Goal: Information Seeking & Learning: Learn about a topic

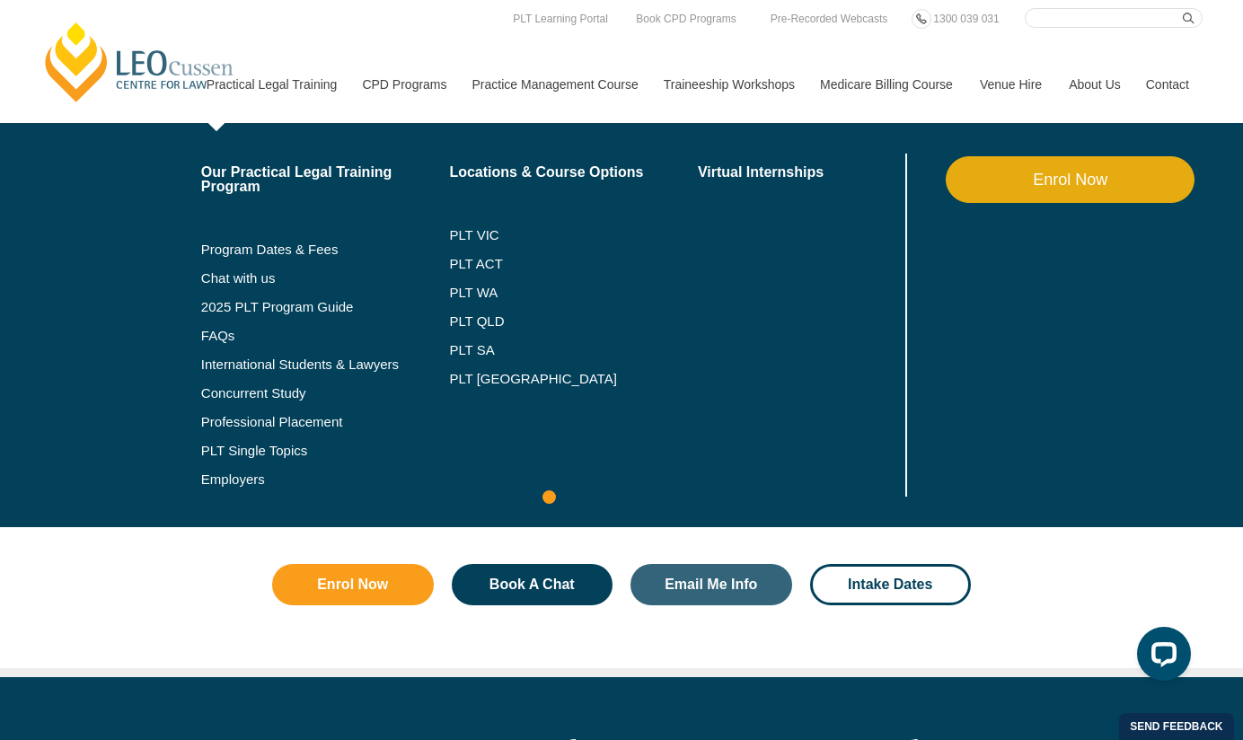
click at [272, 87] on link "Practical Legal Training" at bounding box center [271, 84] width 156 height 77
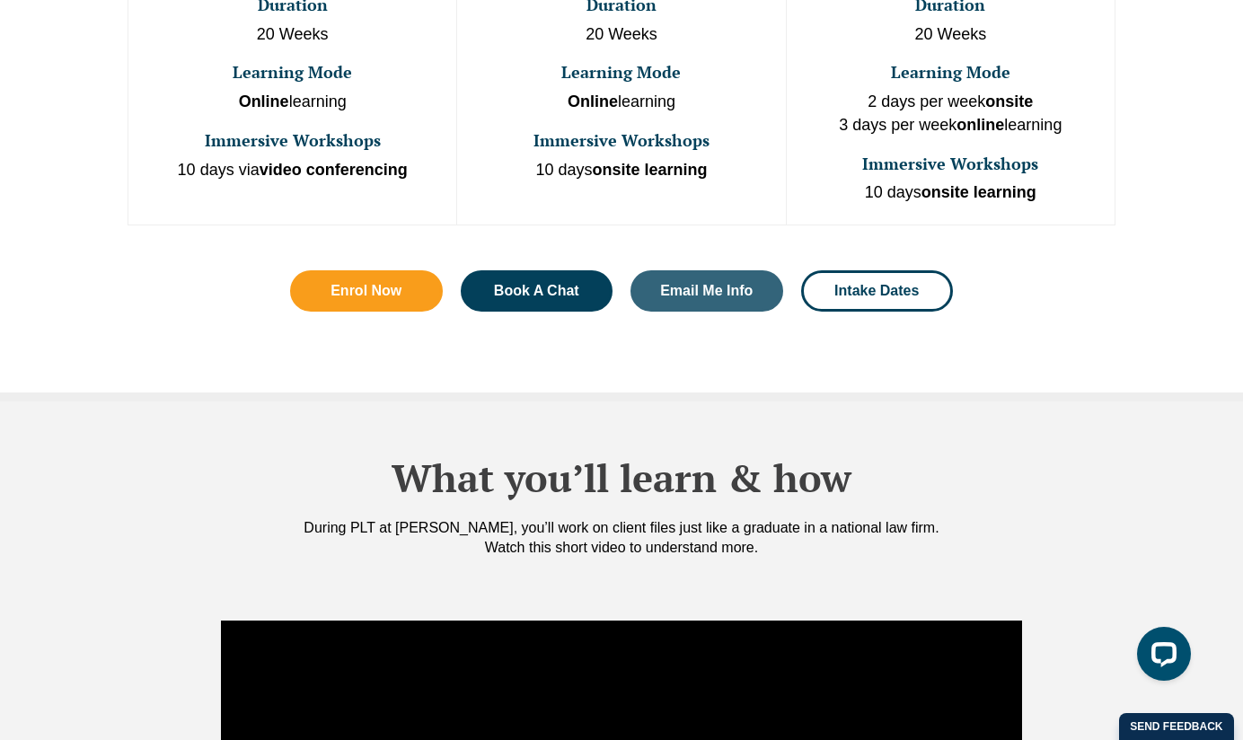
scroll to position [1103, 0]
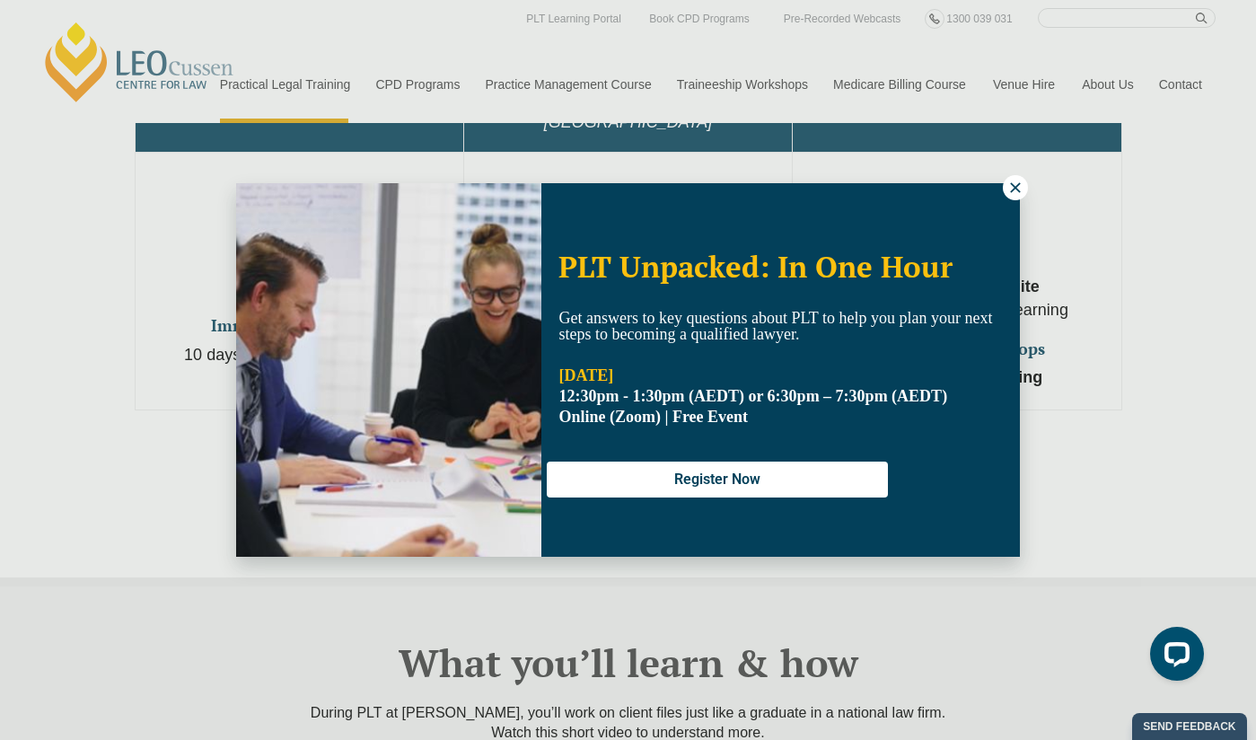
click at [1017, 184] on icon at bounding box center [1016, 188] width 16 height 16
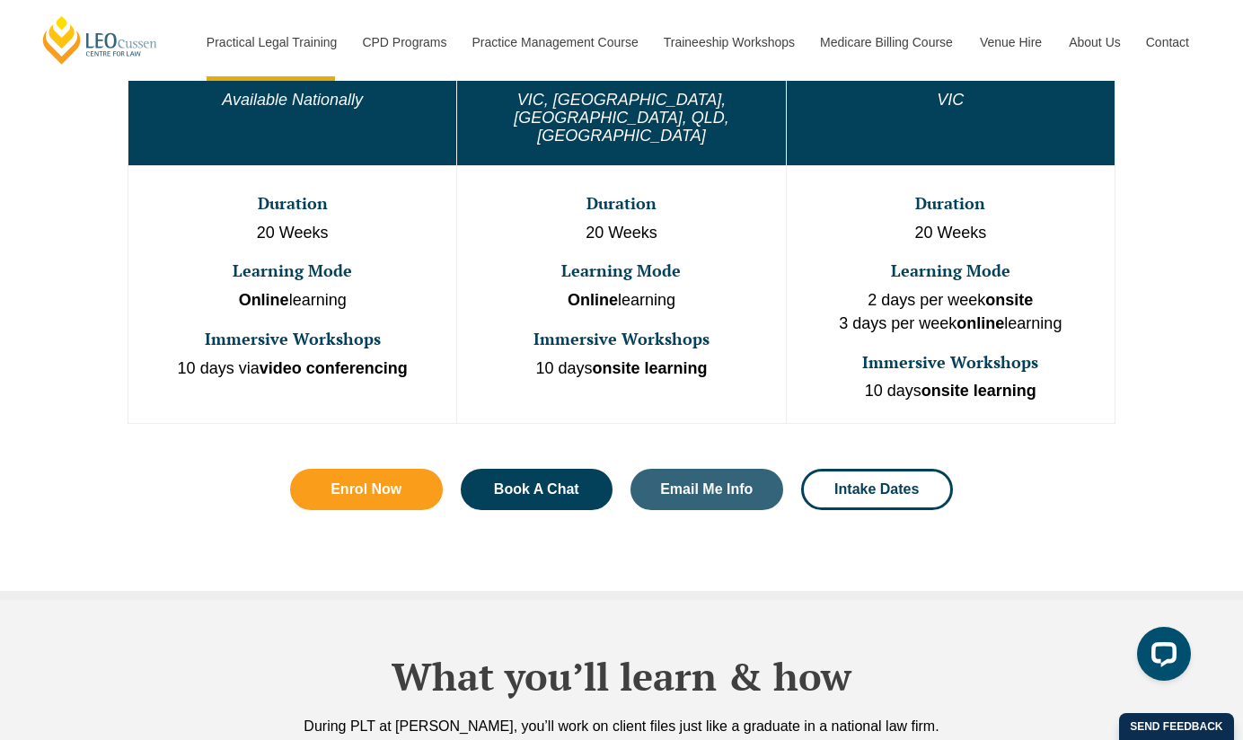
scroll to position [1087, 0]
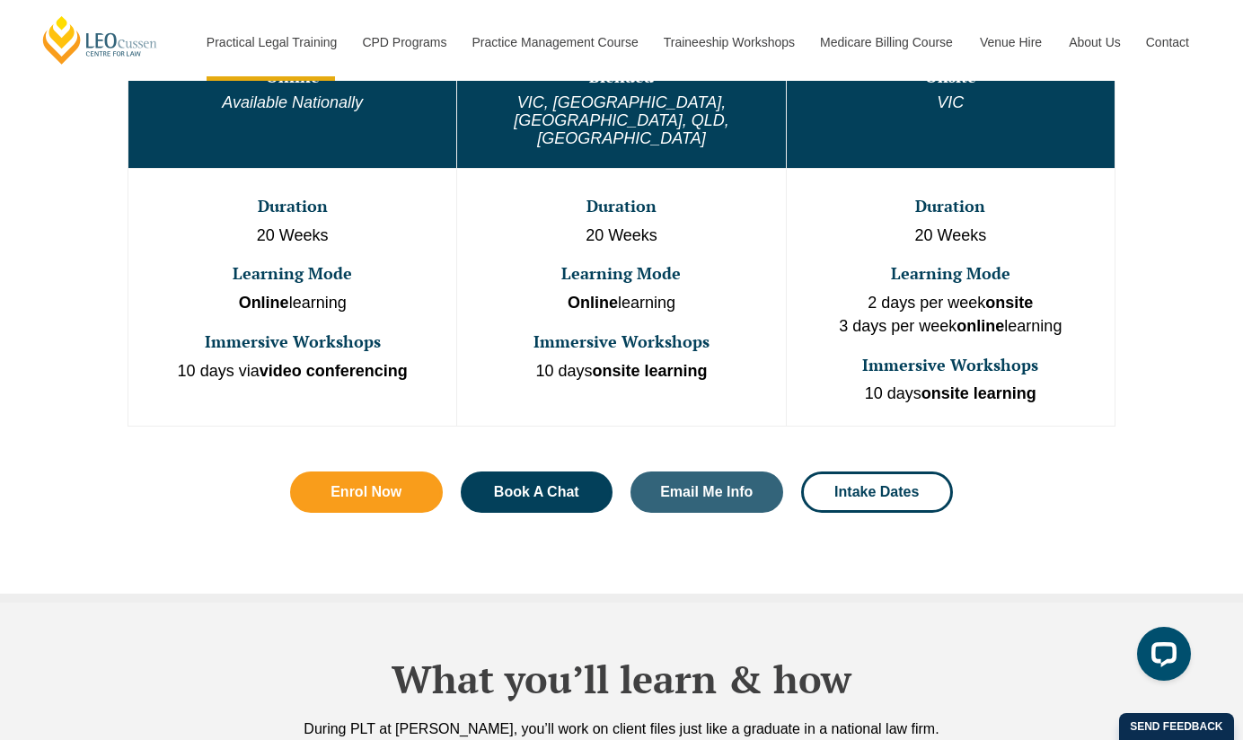
click at [327, 292] on p "Online learning" at bounding box center [292, 303] width 324 height 23
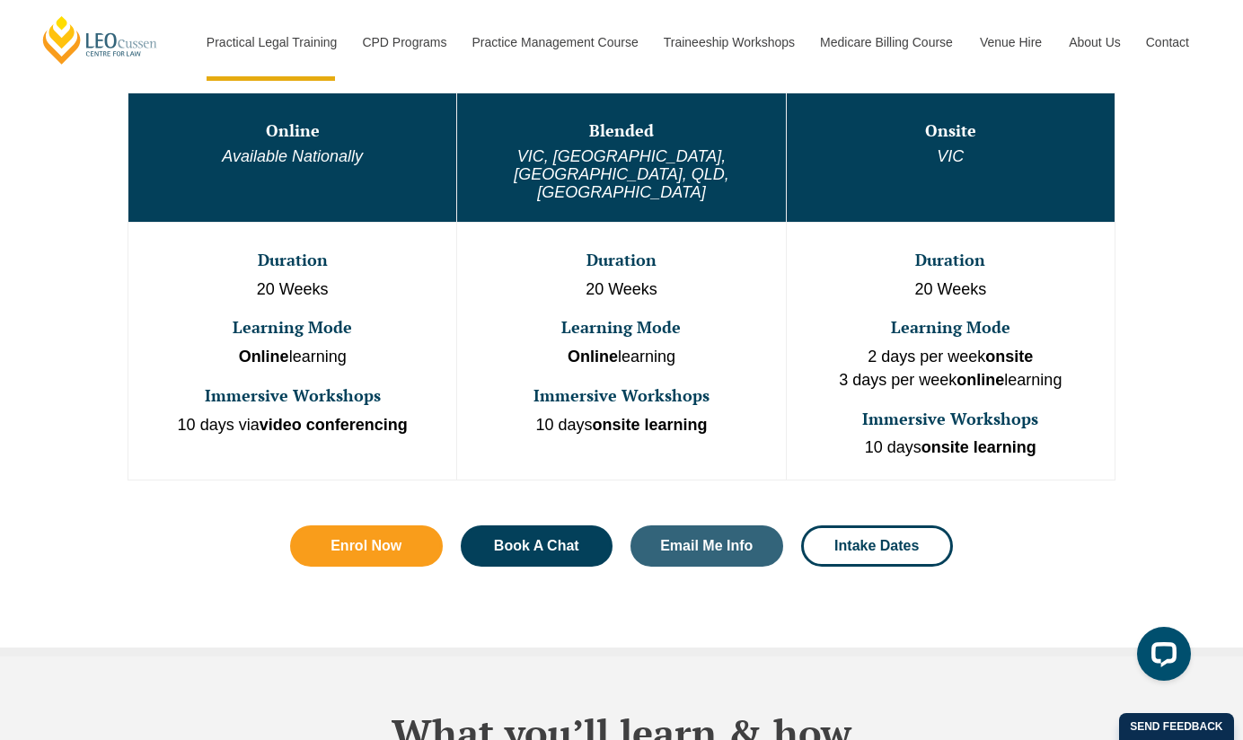
scroll to position [1014, 0]
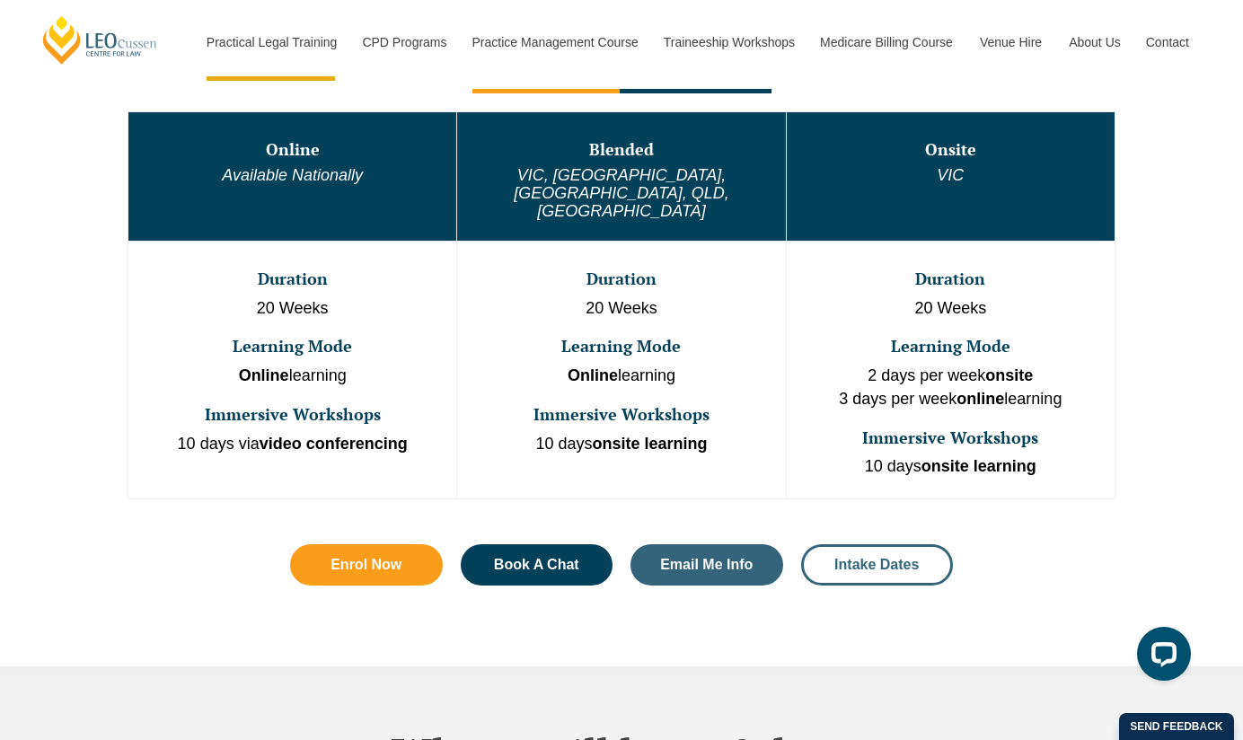
click at [858, 558] on span "Intake Dates" at bounding box center [876, 565] width 84 height 14
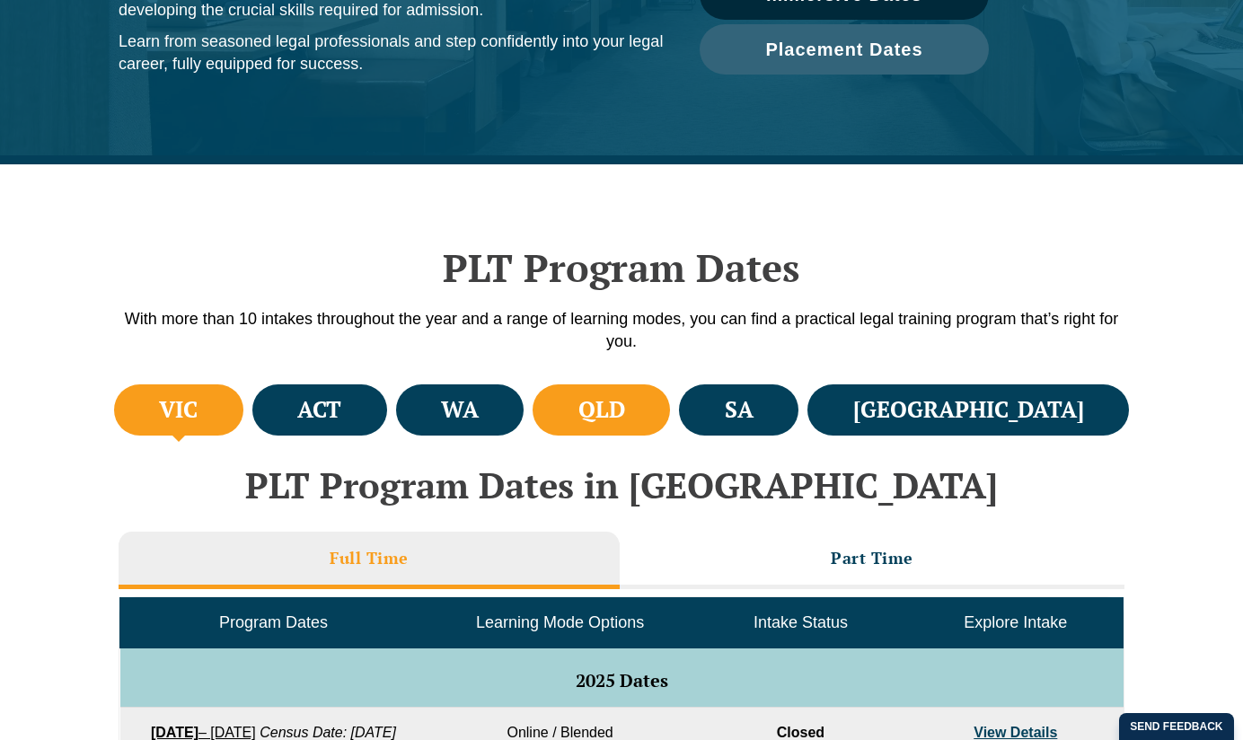
click at [670, 428] on li "QLD" at bounding box center [601, 409] width 137 height 51
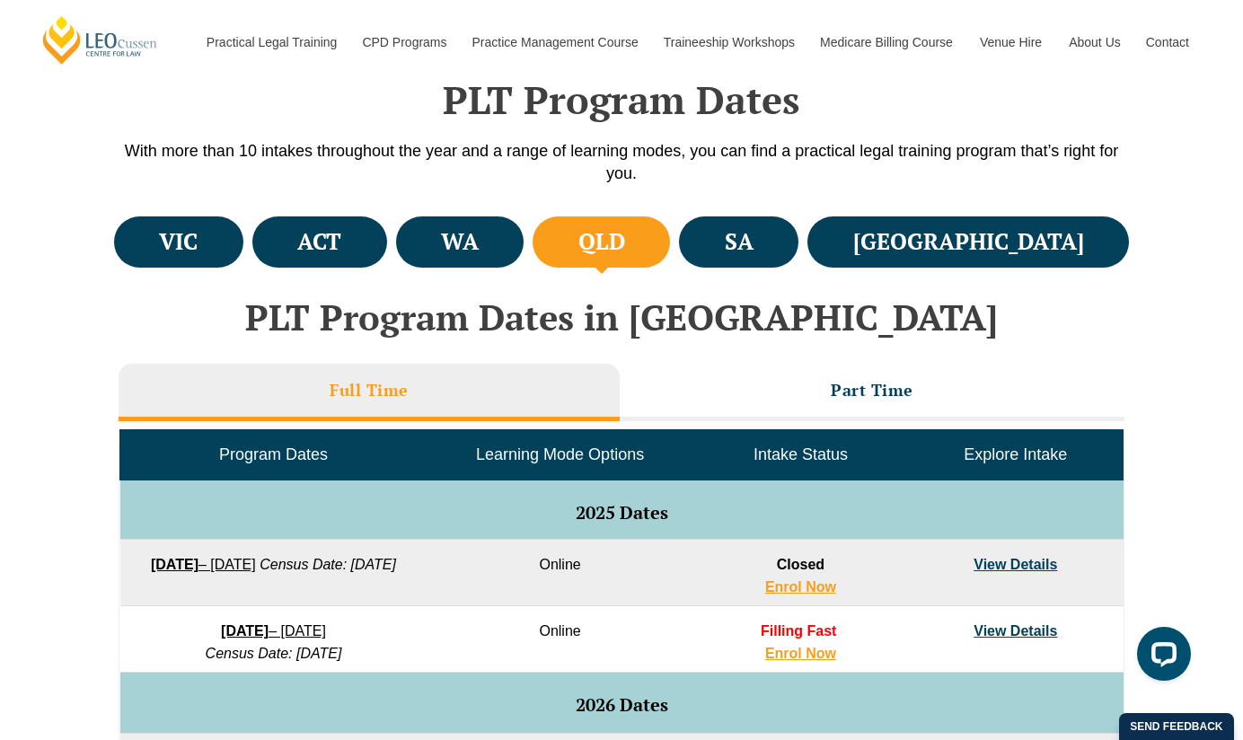
scroll to position [731, 0]
